Goal: Task Accomplishment & Management: Complete application form

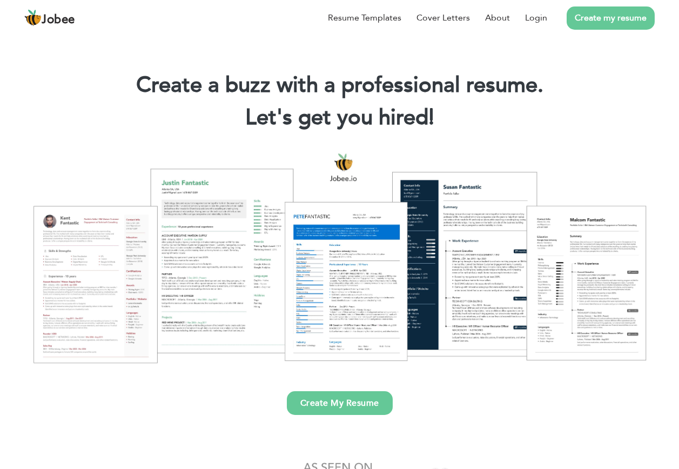
click at [539, 18] on link "Login" at bounding box center [536, 17] width 22 height 13
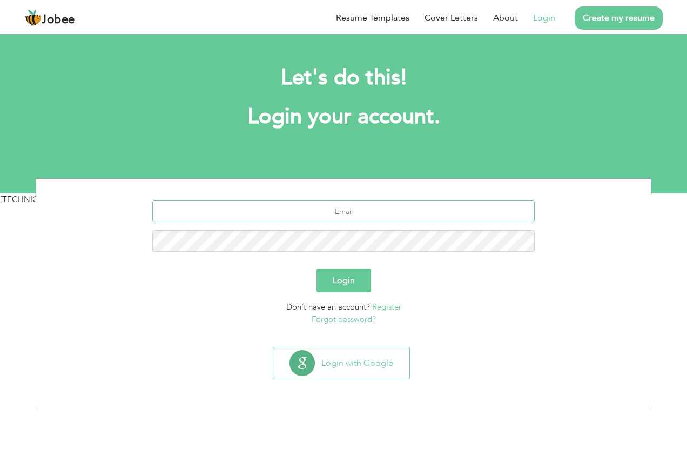
click at [370, 214] on input "text" at bounding box center [343, 211] width 383 height 22
type input "[EMAIL_ADDRESS][DOMAIN_NAME]"
click at [317, 269] on button "Login" at bounding box center [344, 281] width 55 height 24
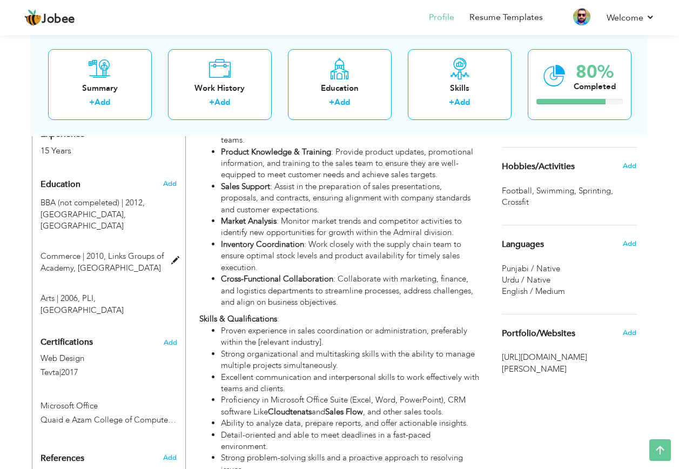
scroll to position [410, 0]
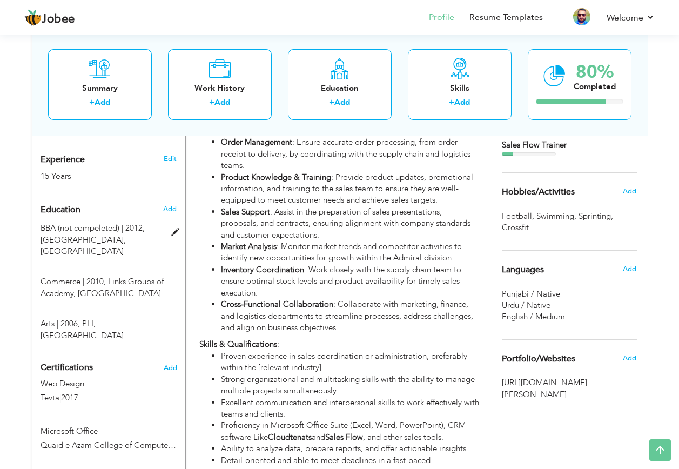
click at [174, 229] on span at bounding box center [178, 233] width 14 height 8
type input "BBA (not compeleted)"
type input "2012"
type input "University of Lahore"
type input "2.4000000953674316"
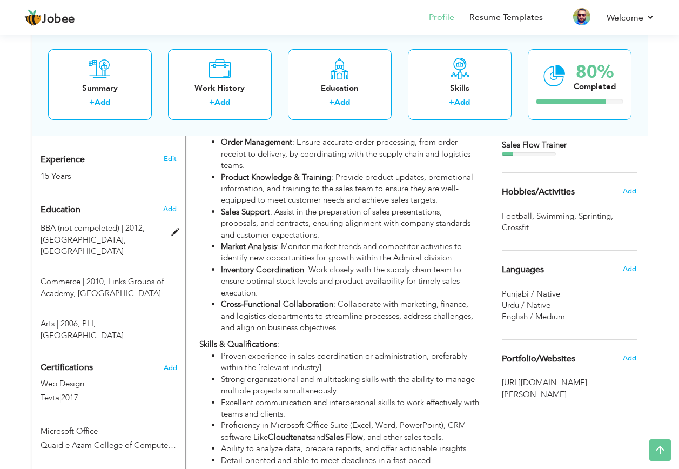
radio input "true"
type input "[GEOGRAPHIC_DATA]"
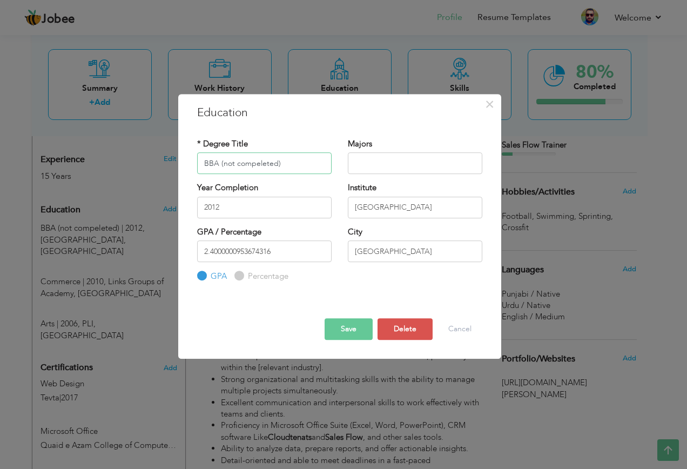
drag, startPoint x: 294, startPoint y: 158, endPoint x: 222, endPoint y: 163, distance: 73.1
click at [222, 163] on input "BBA (not compeleted)" at bounding box center [264, 163] width 135 height 22
paste input "Partially Comp"
type input "BBA (Partially Completed)"
click at [376, 167] on input "text" at bounding box center [415, 163] width 135 height 22
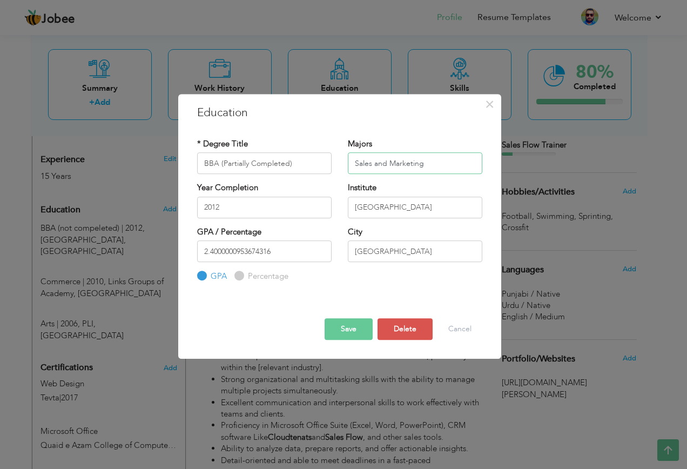
type input "Sales and Marketing"
click at [343, 328] on button "Save" at bounding box center [349, 329] width 48 height 22
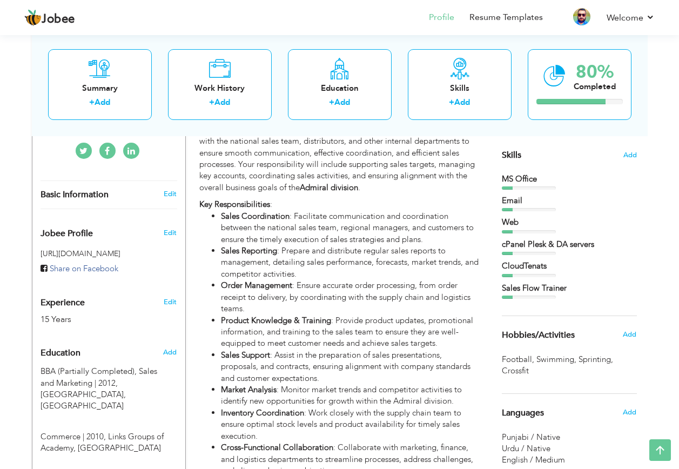
scroll to position [247, 0]
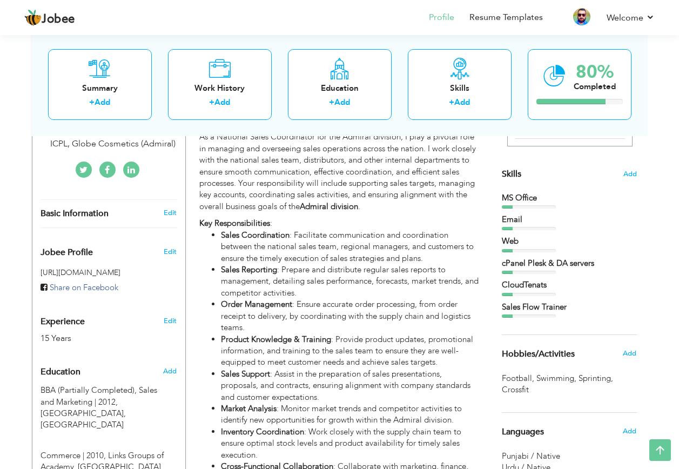
click at [634, 170] on span "Add" at bounding box center [630, 174] width 14 height 10
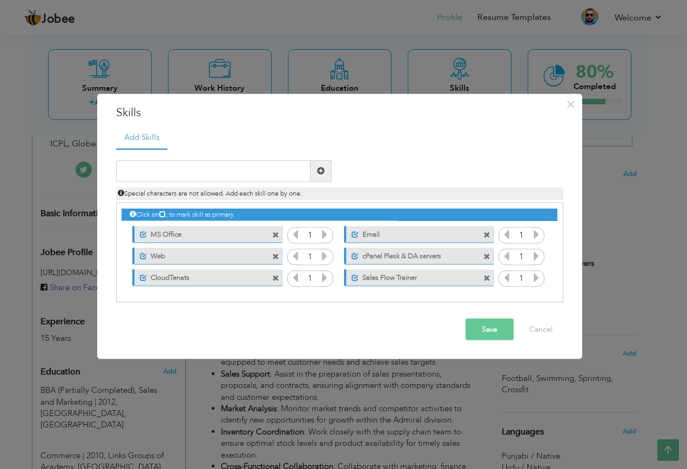
click at [184, 254] on label "Web" at bounding box center [201, 255] width 108 height 14
click at [140, 256] on span at bounding box center [141, 256] width 7 height 7
click at [140, 256] on span at bounding box center [143, 256] width 7 height 7
click at [140, 256] on span at bounding box center [141, 256] width 7 height 7
click at [140, 256] on span at bounding box center [143, 256] width 7 height 7
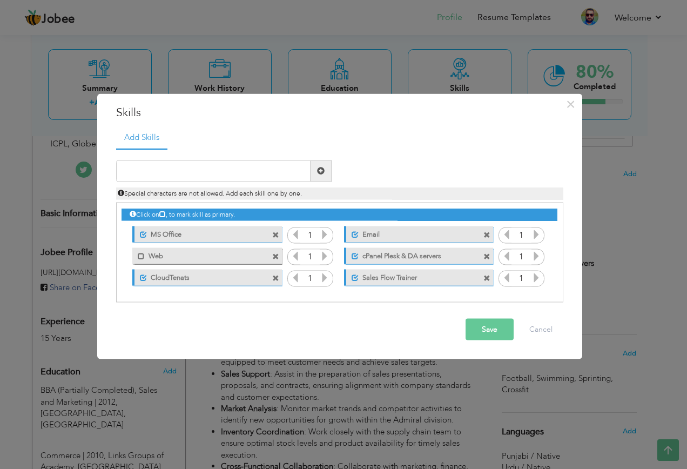
click at [229, 258] on label "Web" at bounding box center [199, 255] width 109 height 14
click at [447, 233] on label "Email" at bounding box center [413, 233] width 108 height 14
click at [489, 232] on span at bounding box center [487, 235] width 7 height 7
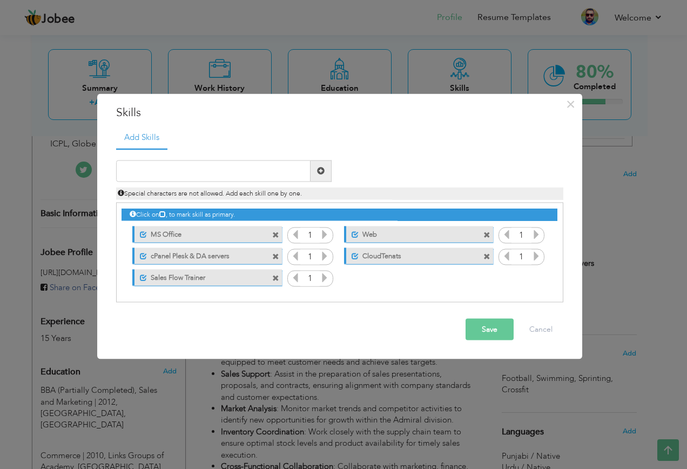
click at [487, 236] on span at bounding box center [487, 235] width 7 height 7
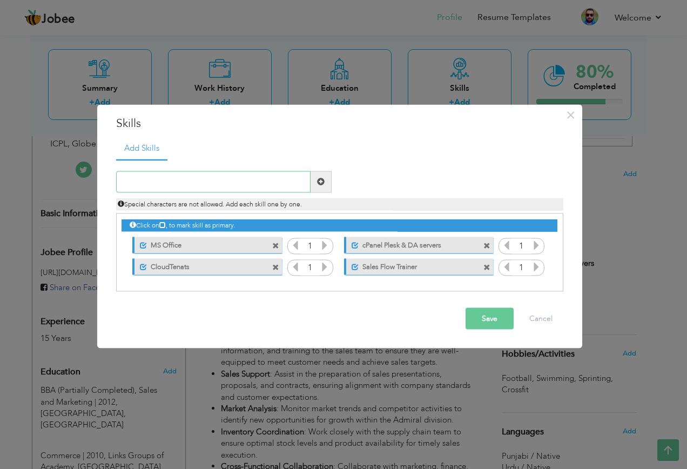
click at [214, 184] on input "text" at bounding box center [213, 182] width 194 height 22
type input "Web Support"
click at [318, 185] on span at bounding box center [321, 182] width 8 height 8
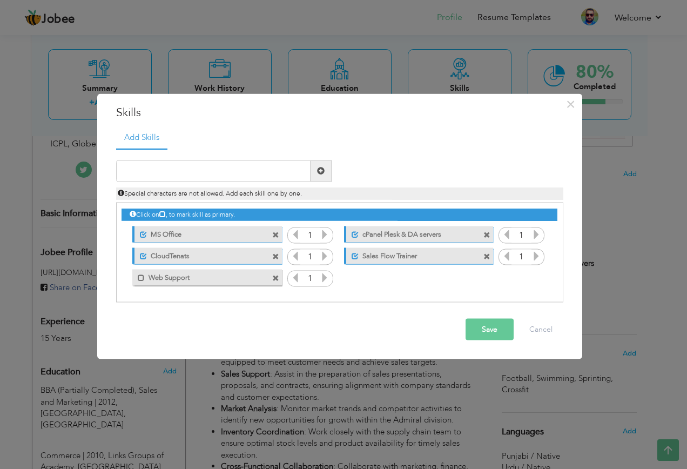
click at [143, 278] on span at bounding box center [141, 277] width 7 height 7
click at [195, 164] on input "text" at bounding box center [213, 171] width 194 height 22
type input "Email Support"
click at [485, 326] on button "Save" at bounding box center [490, 329] width 48 height 22
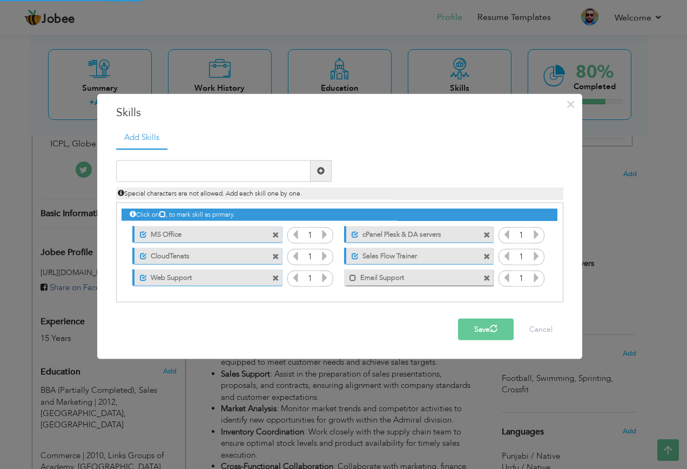
click at [352, 279] on span at bounding box center [353, 277] width 7 height 7
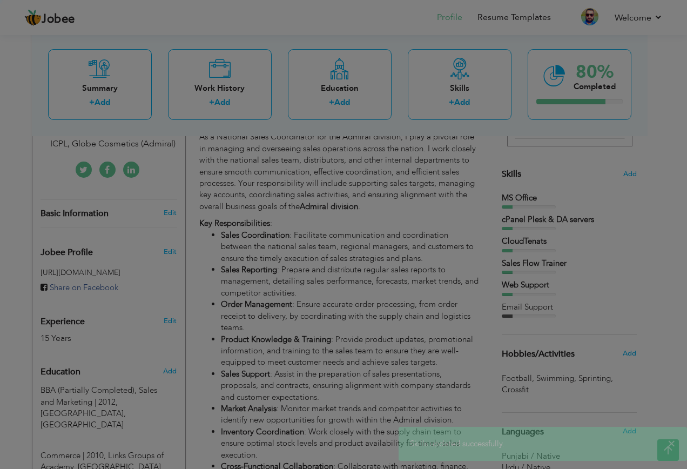
click at [361, 294] on div at bounding box center [343, 234] width 687 height 469
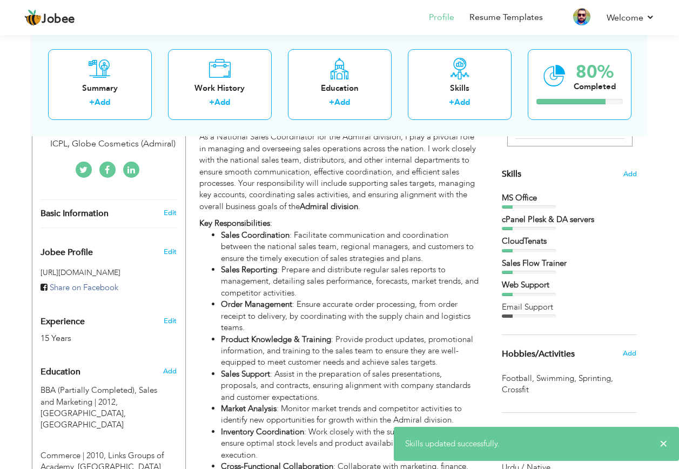
click at [526, 316] on div at bounding box center [529, 315] width 54 height 3
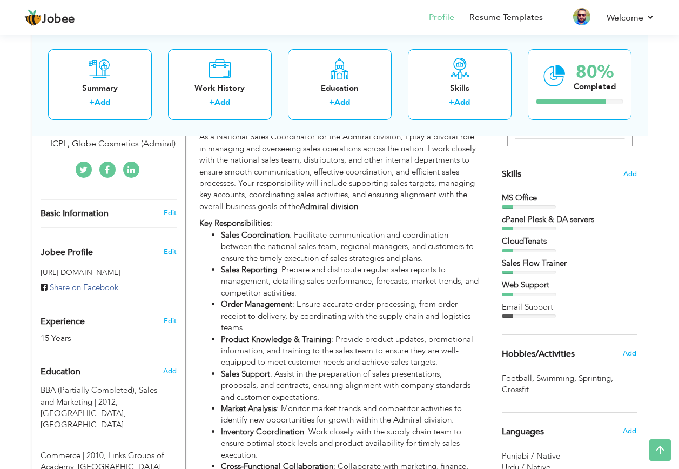
click at [630, 175] on span "Add" at bounding box center [630, 174] width 14 height 10
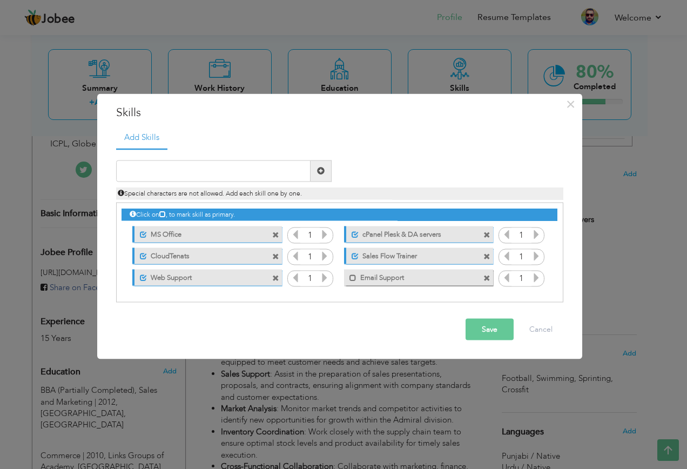
click at [354, 277] on span at bounding box center [353, 277] width 7 height 7
click at [538, 277] on icon at bounding box center [537, 277] width 10 height 10
click at [507, 278] on icon at bounding box center [507, 277] width 10 height 10
click at [491, 330] on button "Save" at bounding box center [490, 329] width 48 height 22
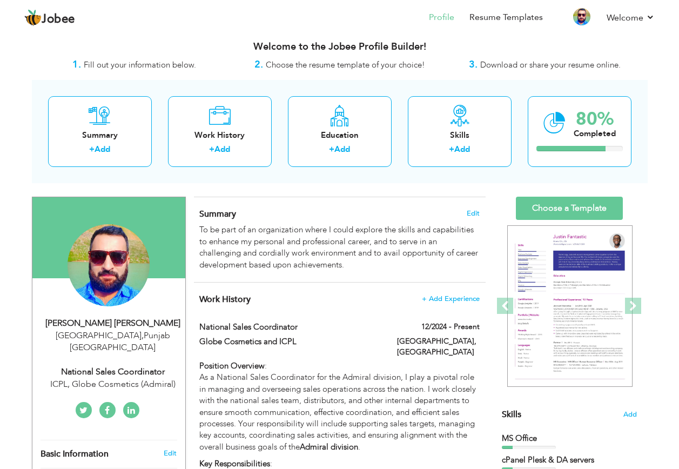
scroll to position [0, 0]
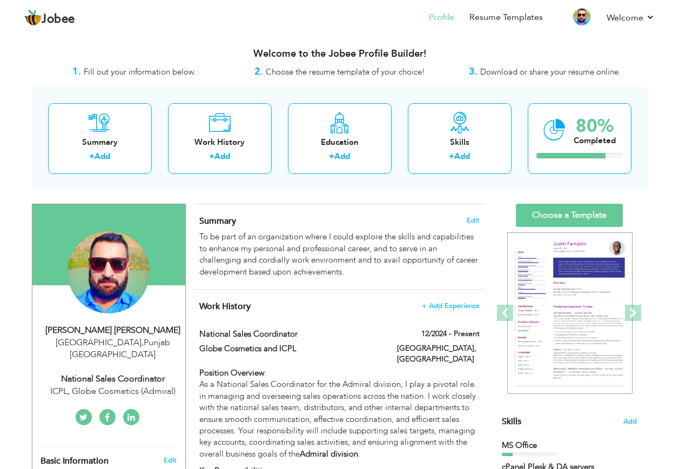
click at [591, 138] on div "Completed" at bounding box center [595, 140] width 42 height 11
click at [581, 126] on div "80%" at bounding box center [595, 126] width 42 height 18
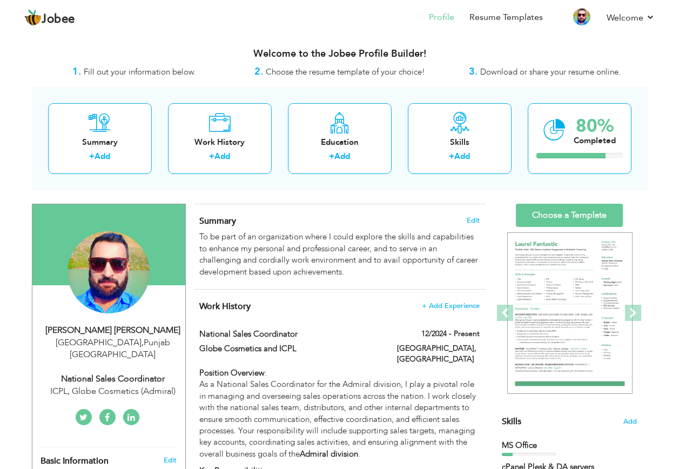
click at [535, 126] on div "80% Completed" at bounding box center [580, 138] width 104 height 71
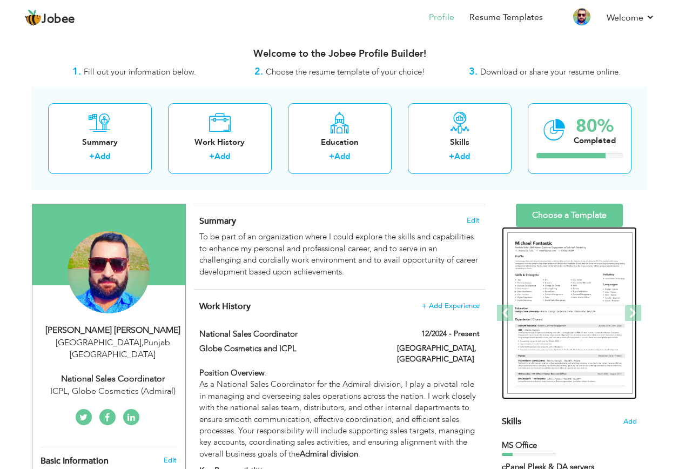
click at [566, 283] on img at bounding box center [569, 313] width 125 height 162
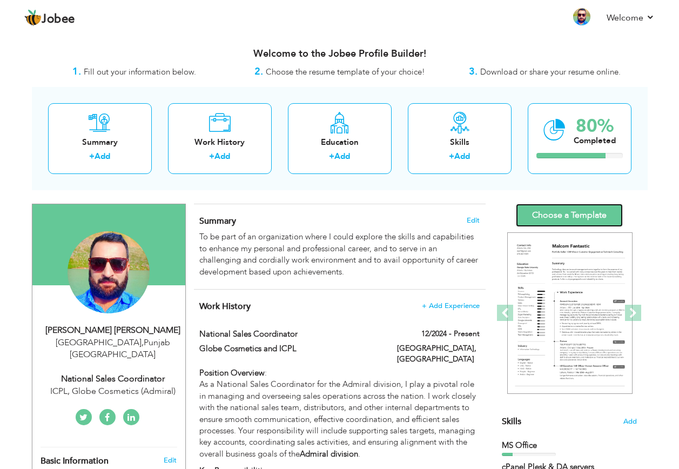
click at [574, 206] on link "Choose a Template" at bounding box center [569, 215] width 107 height 23
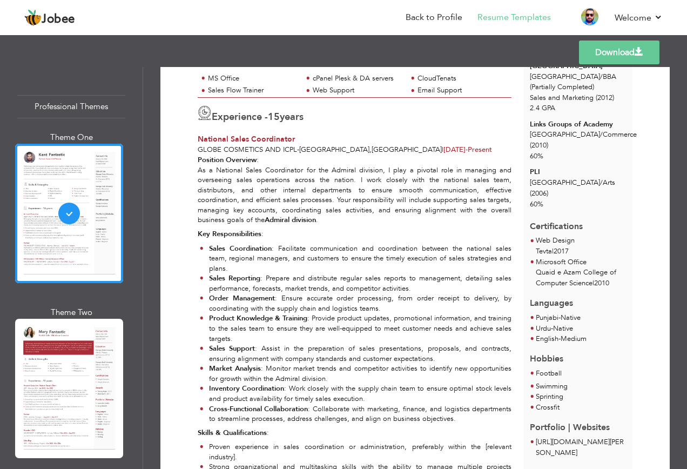
scroll to position [54, 0]
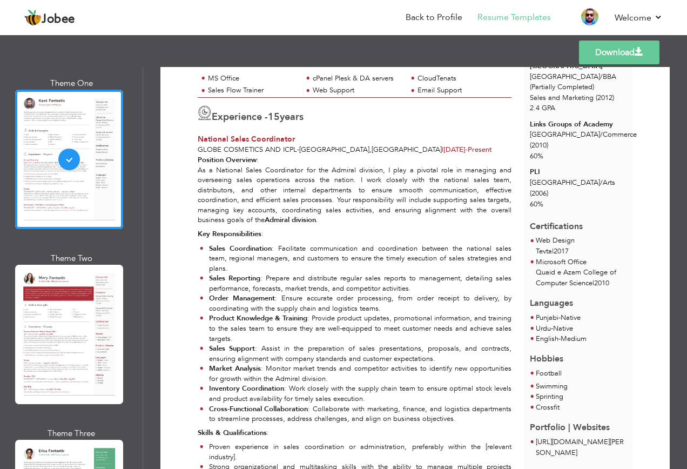
click at [75, 331] on div at bounding box center [69, 334] width 108 height 139
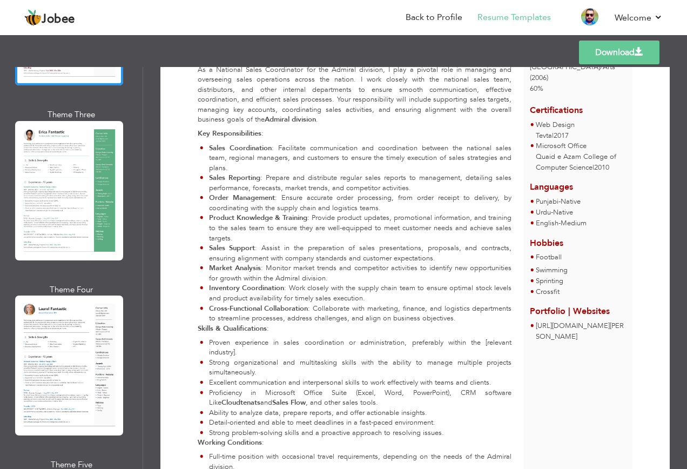
scroll to position [378, 0]
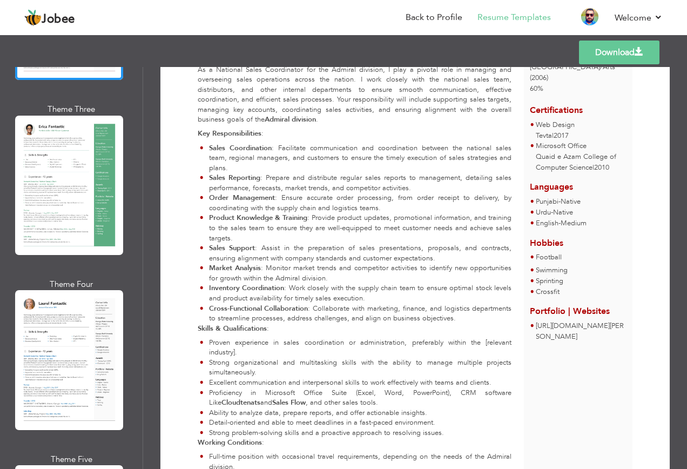
click at [86, 299] on div at bounding box center [69, 359] width 108 height 139
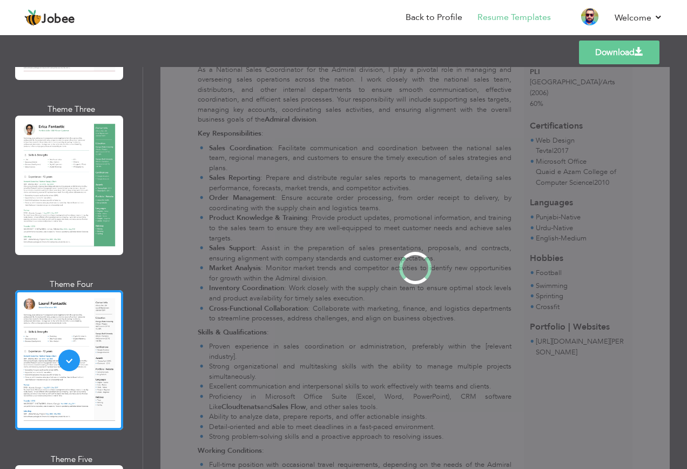
scroll to position [0, 0]
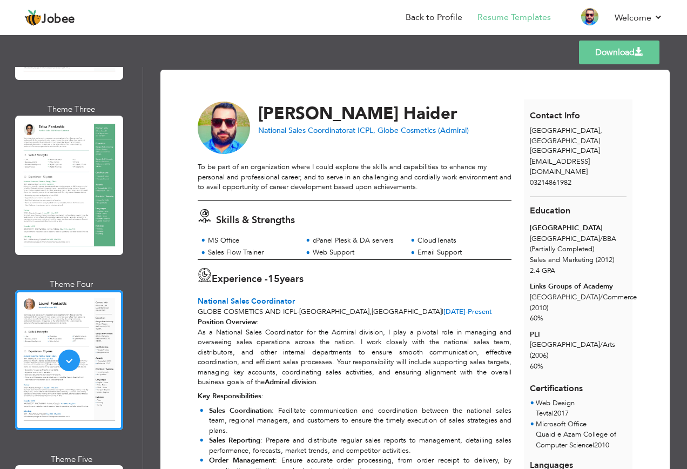
click at [458, 56] on div "Templates Download" at bounding box center [343, 52] width 687 height 35
click at [442, 14] on link "Back to Profile" at bounding box center [434, 17] width 57 height 12
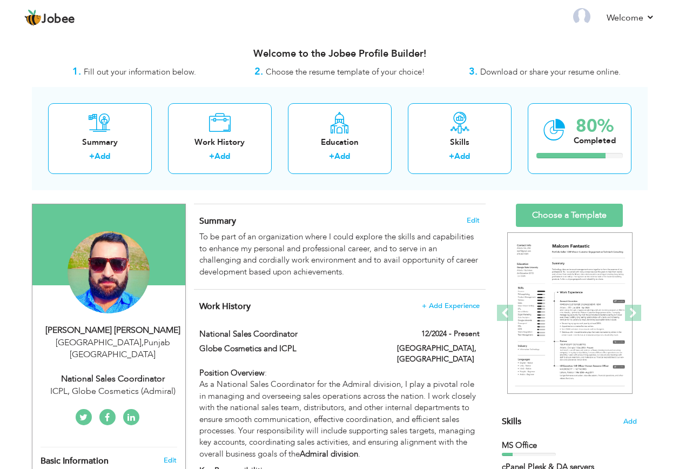
click at [352, 267] on div "To be part of an organization where I could explore the skills and capabilities…" at bounding box center [339, 254] width 280 height 46
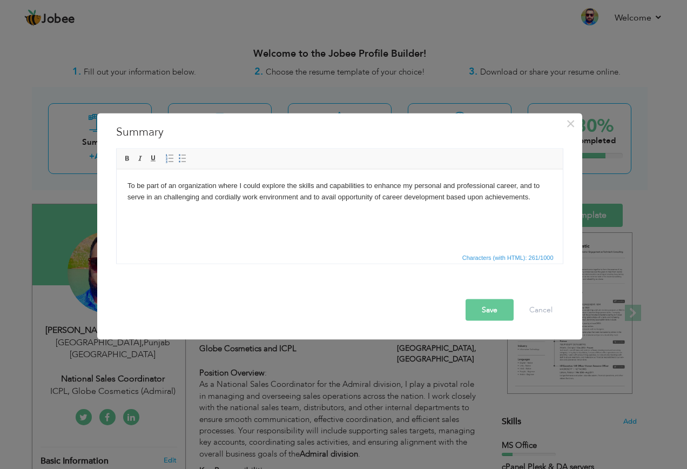
click at [421, 211] on html "To be part of an organization where I could explore the skills and capabilities…" at bounding box center [339, 191] width 446 height 44
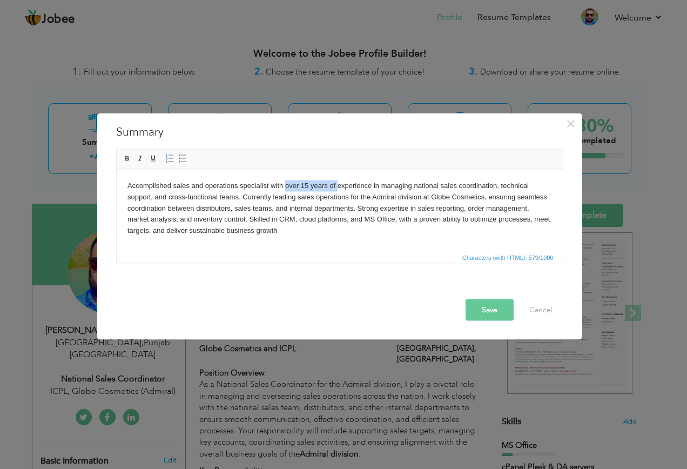
drag, startPoint x: 337, startPoint y: 185, endPoint x: 284, endPoint y: 187, distance: 52.5
click at [284, 187] on body "Accomplished sales and operations specialist with over 15 years of experience i…" at bounding box center [339, 208] width 425 height 56
click at [495, 310] on button "Save" at bounding box center [490, 310] width 48 height 22
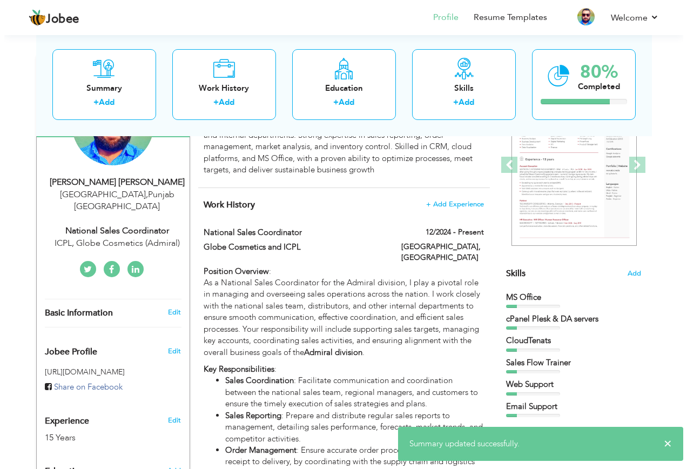
scroll to position [162, 0]
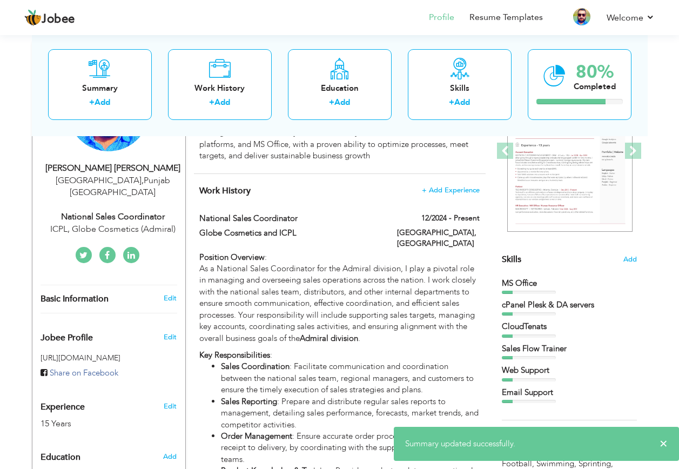
click at [337, 318] on p "As a National Sales Coordinator for the Admiral division, I play a pivotal role…" at bounding box center [339, 303] width 280 height 81
type input "National Sales Coordinator"
type input "Globe Cosmetics and ICPL"
type input "12/2024"
type input "[GEOGRAPHIC_DATA]"
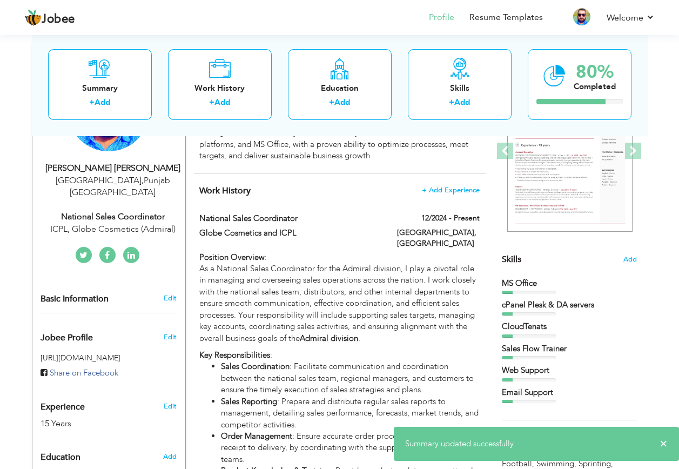
type input "[GEOGRAPHIC_DATA]"
checkbox input "true"
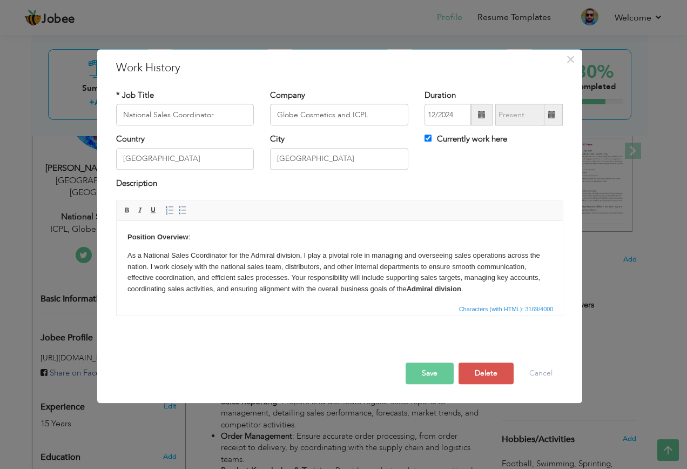
click at [434, 287] on strong "Admiral division" at bounding box center [433, 289] width 55 height 8
click at [462, 286] on p "As a National Sales Coordinator for the Admiral division, I play a pivotal role…" at bounding box center [339, 272] width 425 height 45
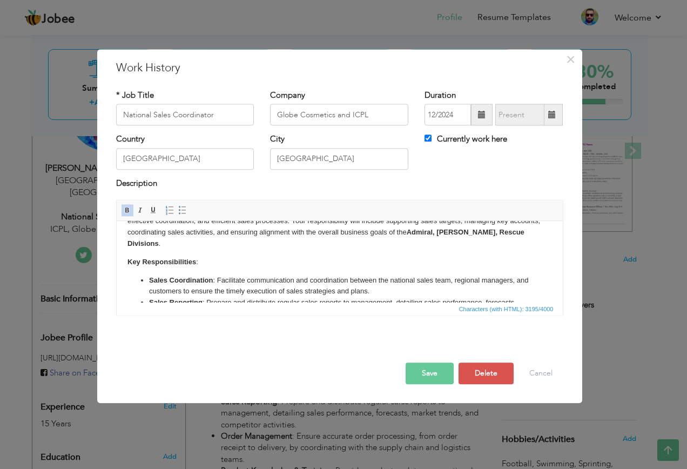
scroll to position [56, 0]
click at [227, 119] on input "National Sales Coordinator" at bounding box center [185, 115] width 138 height 22
click at [441, 376] on button "Save" at bounding box center [430, 374] width 48 height 22
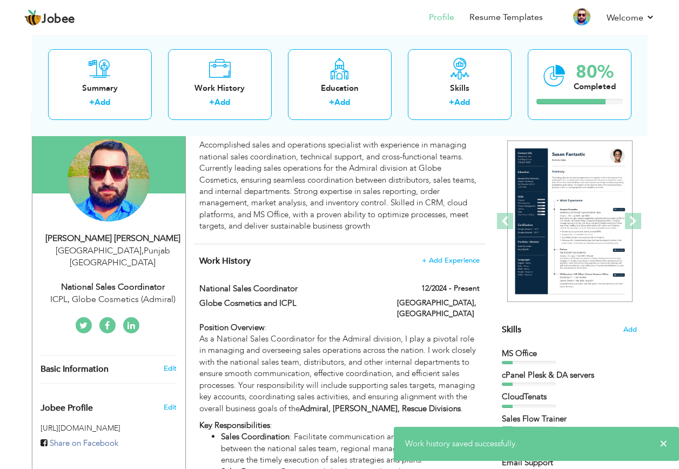
scroll to position [0, 0]
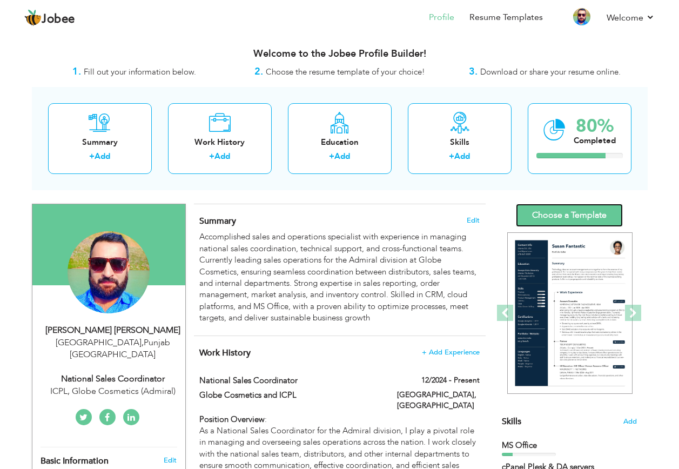
click at [552, 219] on link "Choose a Template" at bounding box center [569, 215] width 107 height 23
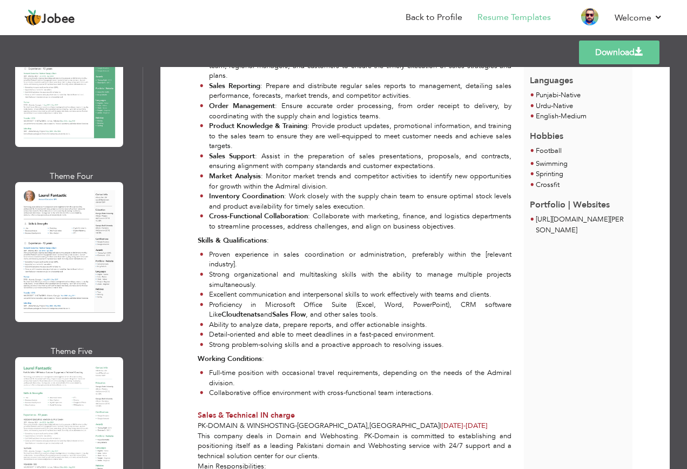
scroll to position [486, 0]
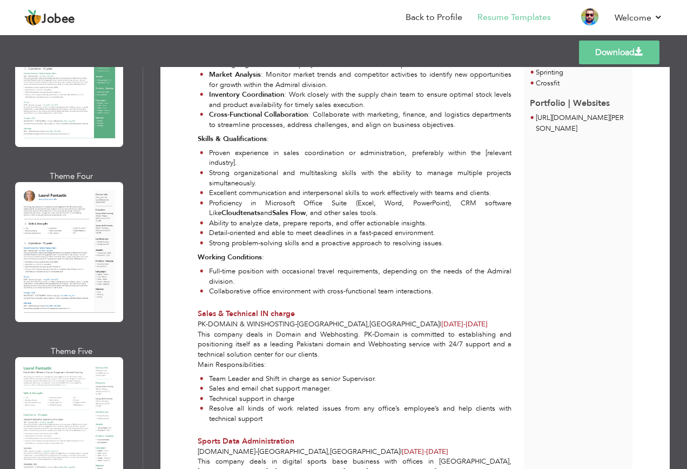
click at [72, 364] on div at bounding box center [69, 426] width 108 height 139
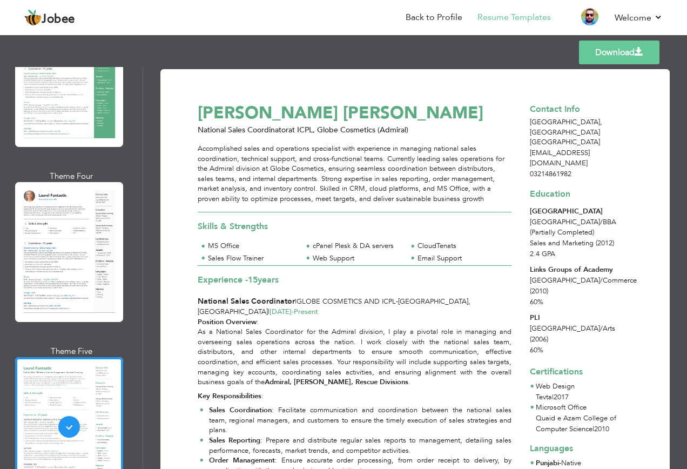
scroll to position [0, 0]
click at [641, 51] on span at bounding box center [639, 52] width 9 height 9
click at [650, 59] on link "Download" at bounding box center [619, 53] width 80 height 24
click at [322, 170] on div "Accomplished sales and operations specialist with experience in managing nation…" at bounding box center [355, 174] width 314 height 60
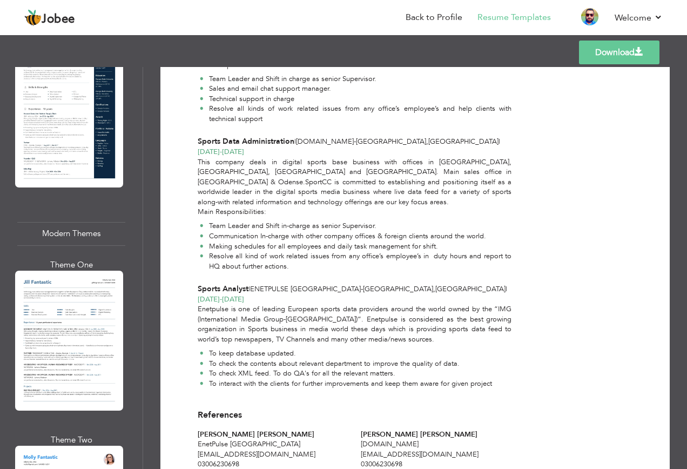
scroll to position [1026, 0]
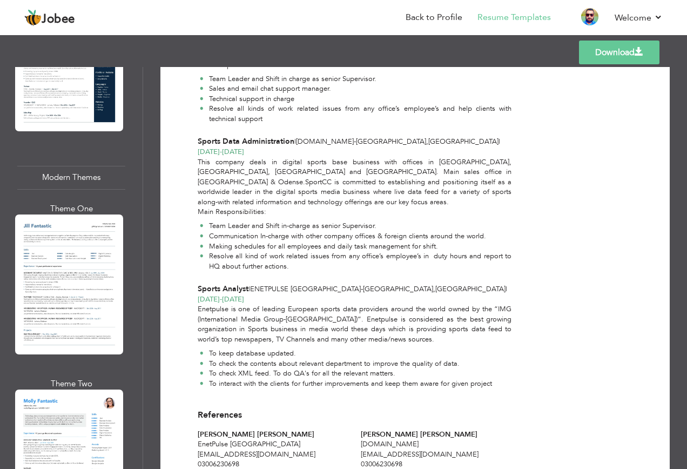
click at [89, 277] on div at bounding box center [69, 283] width 108 height 139
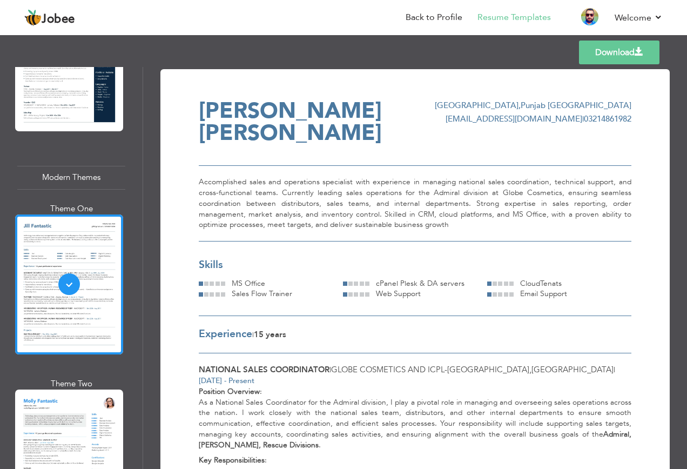
scroll to position [0, 0]
click at [630, 58] on link "Download" at bounding box center [619, 53] width 80 height 24
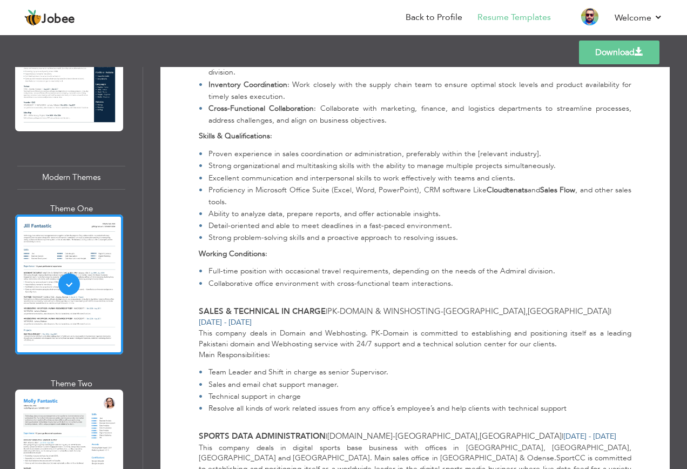
scroll to position [446, 0]
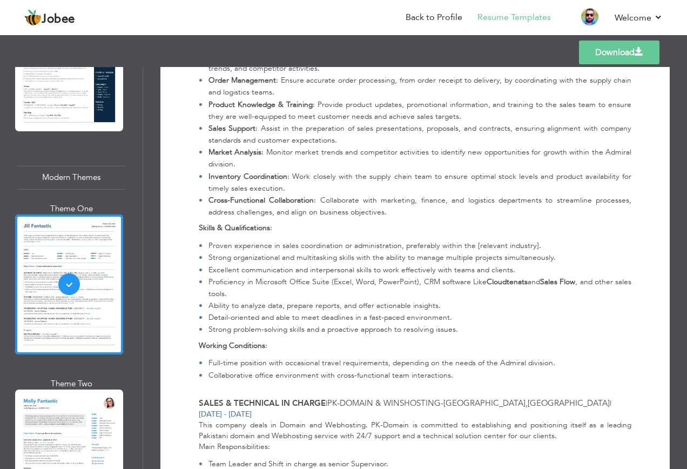
drag, startPoint x: 393, startPoint y: 290, endPoint x: 399, endPoint y: 288, distance: 6.0
click at [393, 312] on li "Detail-oriented and able to meet deadlines in a fast-paced environment." at bounding box center [415, 318] width 433 height 12
